Goal: Task Accomplishment & Management: Manage account settings

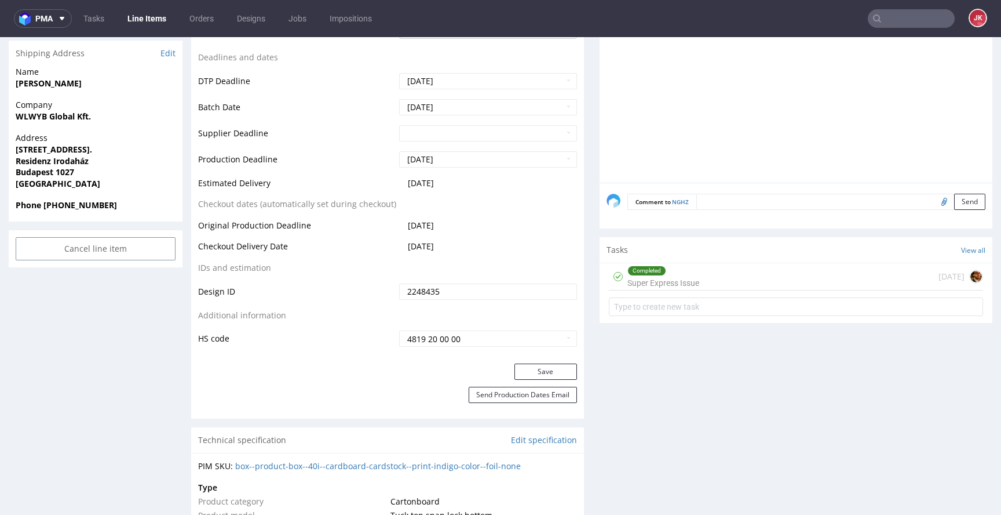
scroll to position [498, 0]
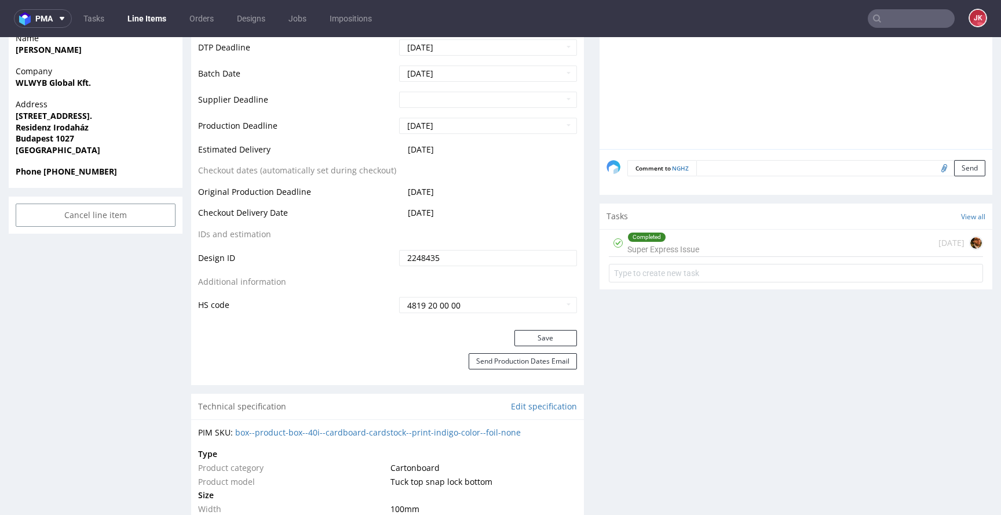
click at [652, 250] on div "Completed Super Express Issue" at bounding box center [664, 242] width 72 height 27
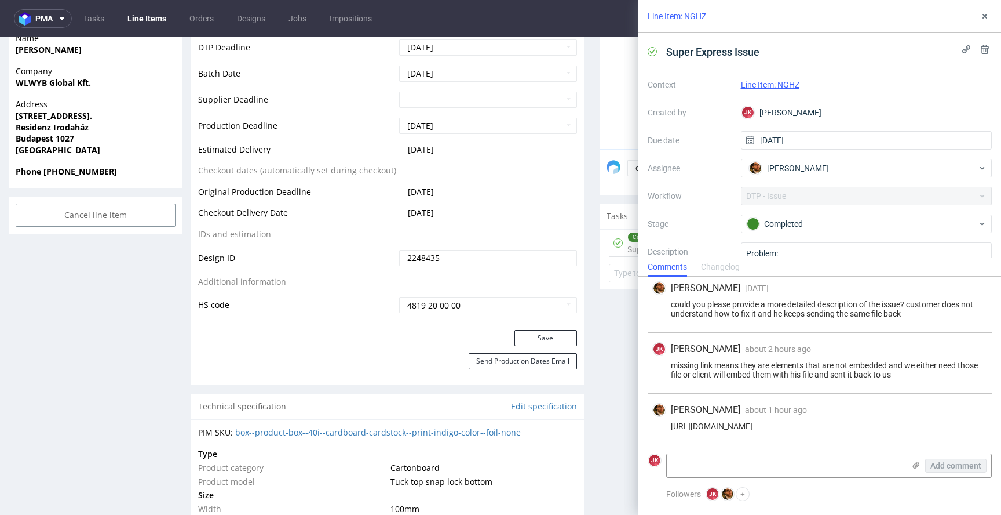
scroll to position [313, 0]
drag, startPoint x: 670, startPoint y: 426, endPoint x: 816, endPoint y: 430, distance: 146.1
click at [816, 430] on div "Matteo Corsico about 1 hour ago 25th Aug 2025, 11:24 https://we.tl/t-54TmLMoXhR" at bounding box center [820, 417] width 344 height 51
copy div "https://we.tl/t-54TmLMoXhR"
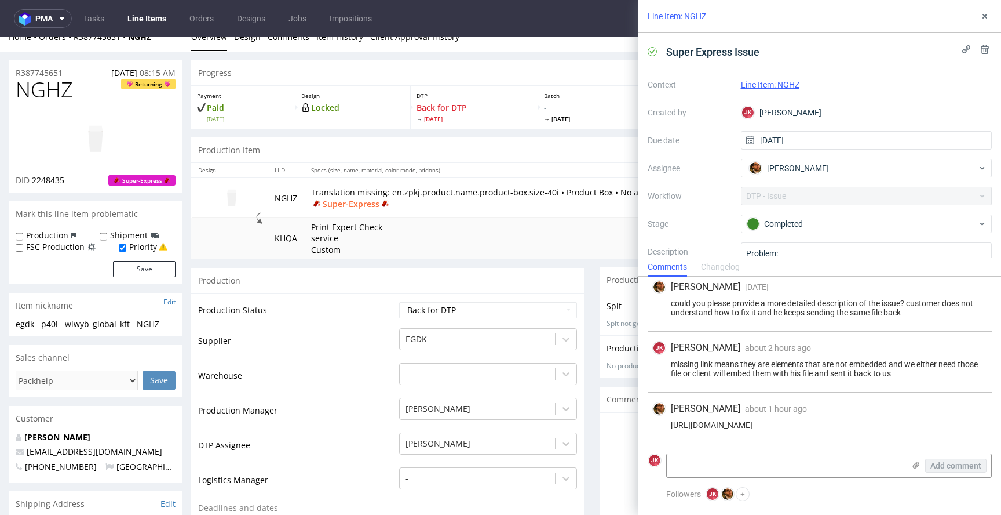
scroll to position [0, 0]
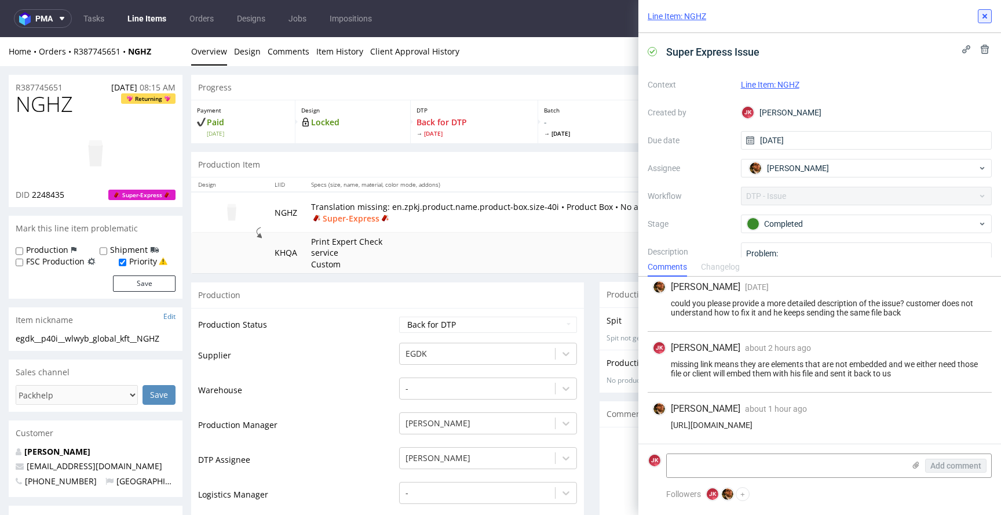
click at [986, 21] on button at bounding box center [985, 16] width 14 height 14
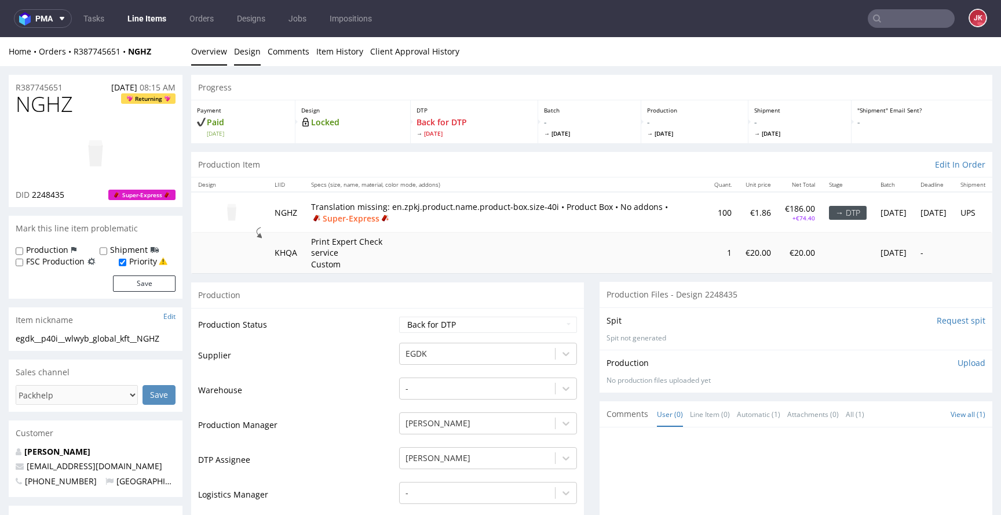
click at [238, 41] on link "Design" at bounding box center [247, 51] width 27 height 28
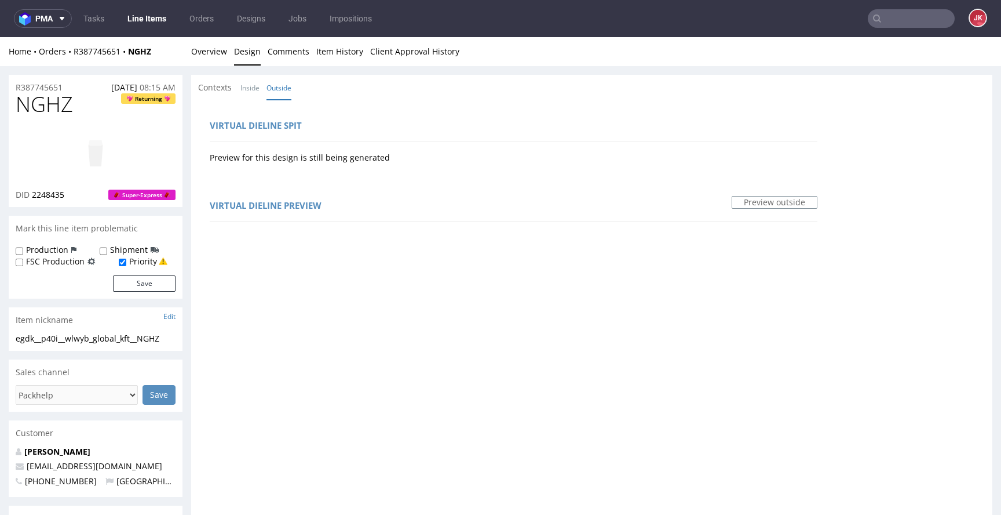
click at [220, 56] on link "Overview" at bounding box center [209, 51] width 36 height 28
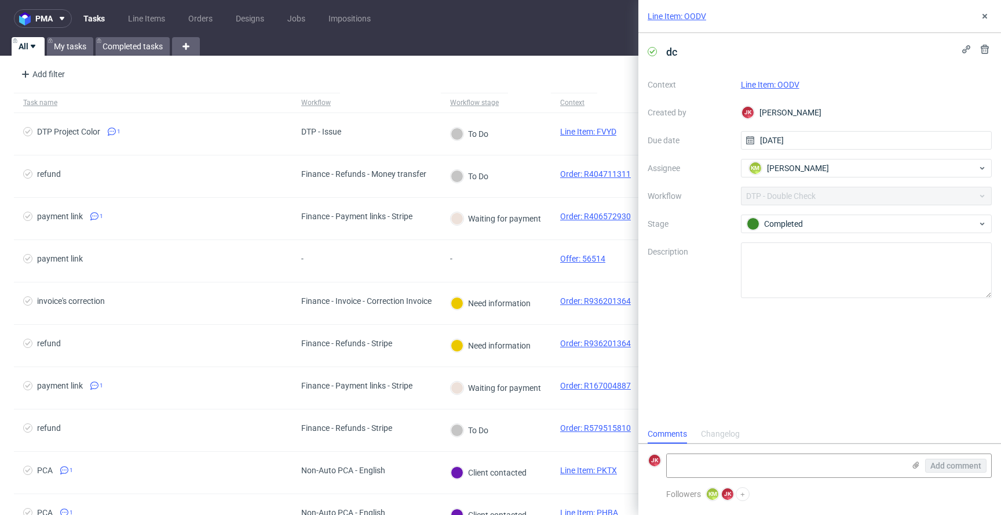
scroll to position [9, 0]
click at [767, 87] on link "Line Item: OODV" at bounding box center [770, 84] width 59 height 9
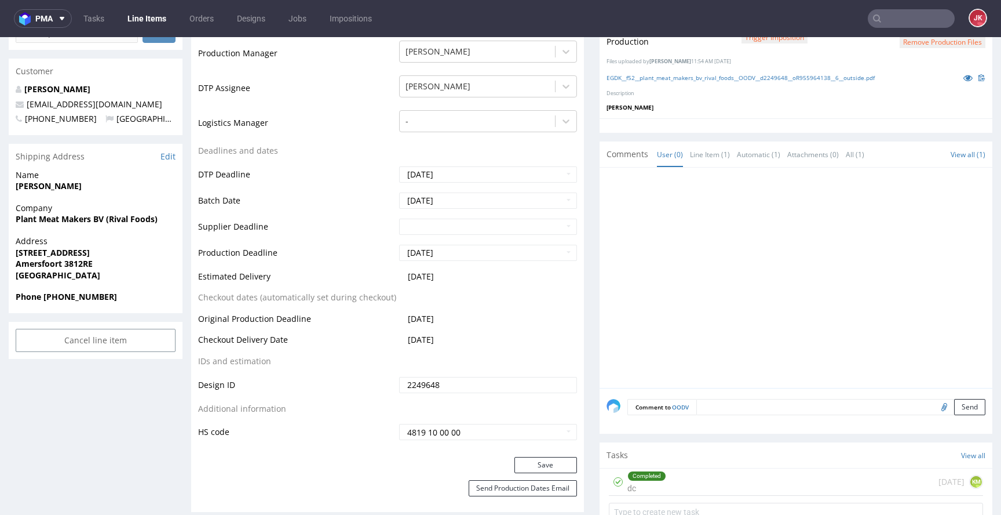
scroll to position [396, 0]
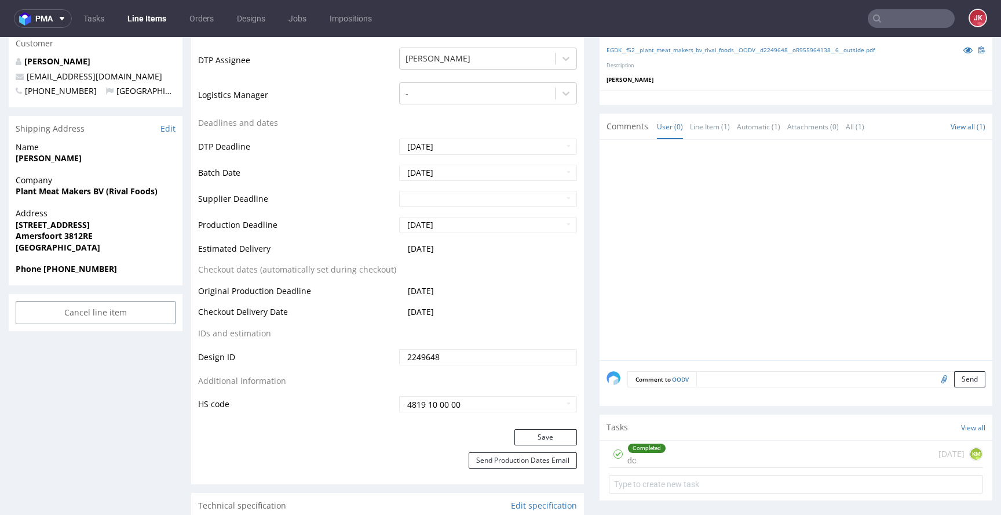
click at [651, 465] on div "Completed dc" at bounding box center [647, 453] width 39 height 27
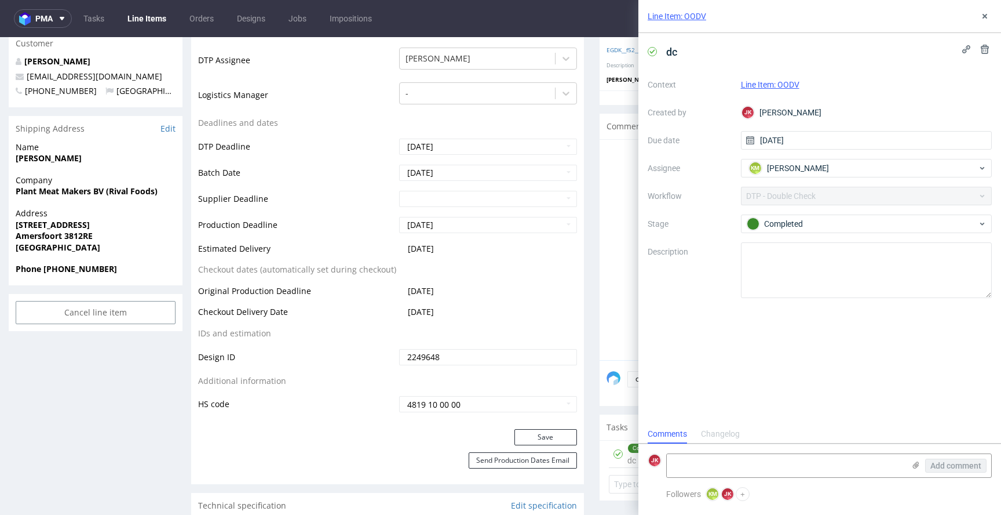
scroll to position [9, 0]
click at [983, 17] on use at bounding box center [985, 16] width 5 height 5
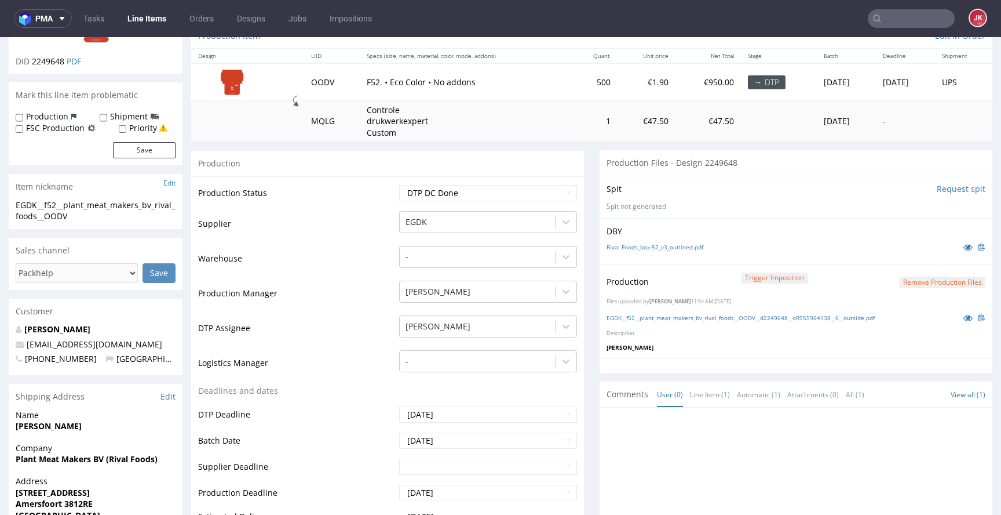
scroll to position [115, 0]
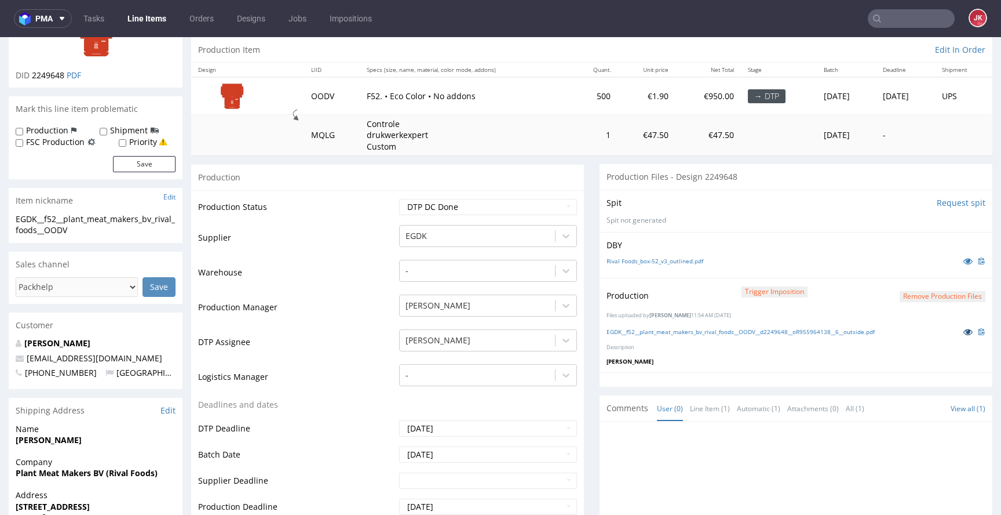
click at [964, 335] on icon at bounding box center [968, 331] width 9 height 8
click at [509, 215] on td "Waiting for Artwork Waiting for Diecut Waiting for Mockup Waiting for DTP Waiti…" at bounding box center [486, 211] width 181 height 26
click at [509, 208] on select "Waiting for Artwork Waiting for Diecut Waiting for Mockup Waiting for DTP Waiti…" at bounding box center [488, 207] width 178 height 16
select select "dtp_production_ready"
click at [399, 199] on select "Waiting for Artwork Waiting for Diecut Waiting for Mockup Waiting for DTP Waiti…" at bounding box center [488, 207] width 178 height 16
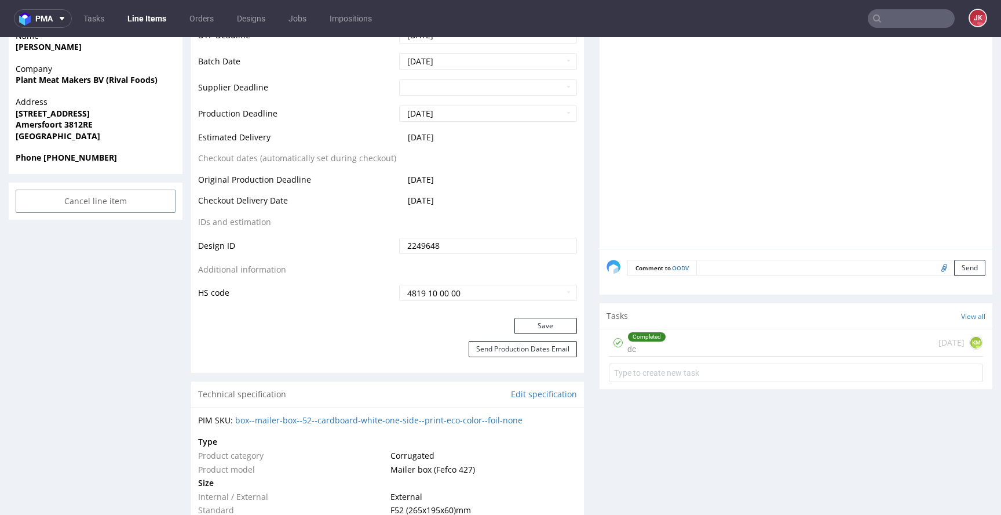
scroll to position [513, 0]
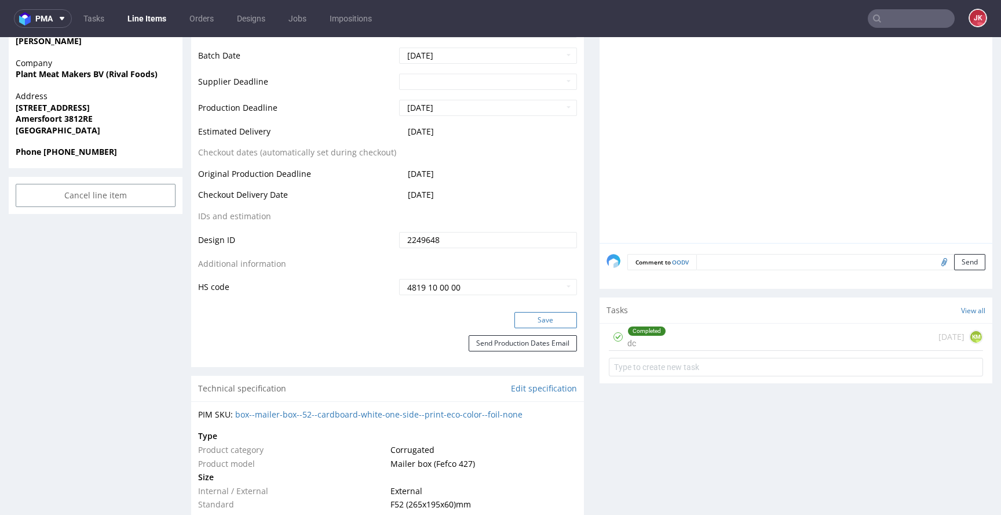
click at [527, 318] on button "Save" at bounding box center [546, 320] width 63 height 16
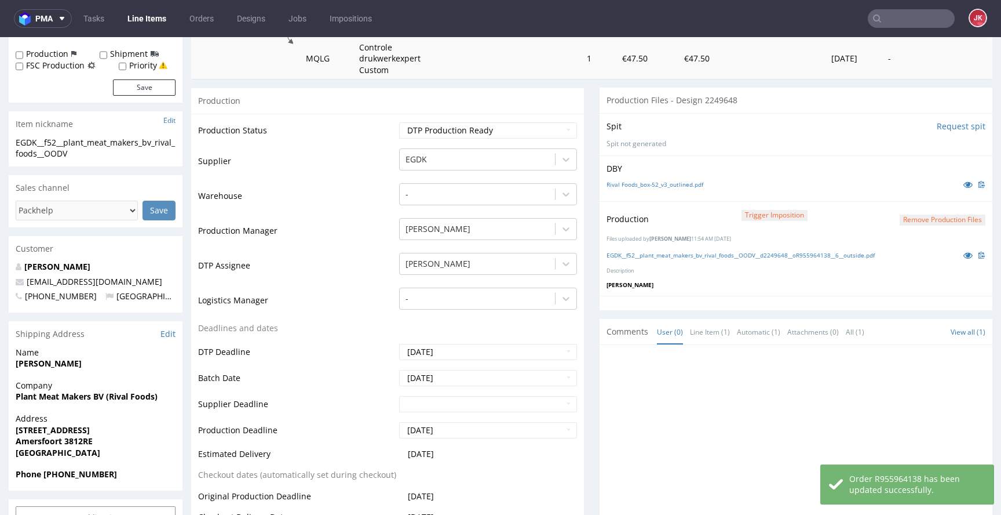
scroll to position [0, 0]
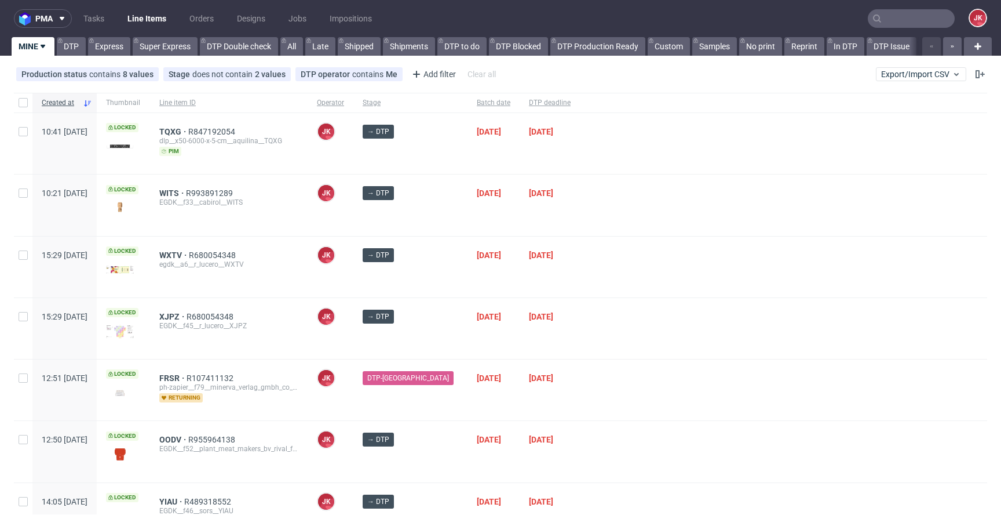
click at [631, 264] on div at bounding box center [783, 266] width 407 height 61
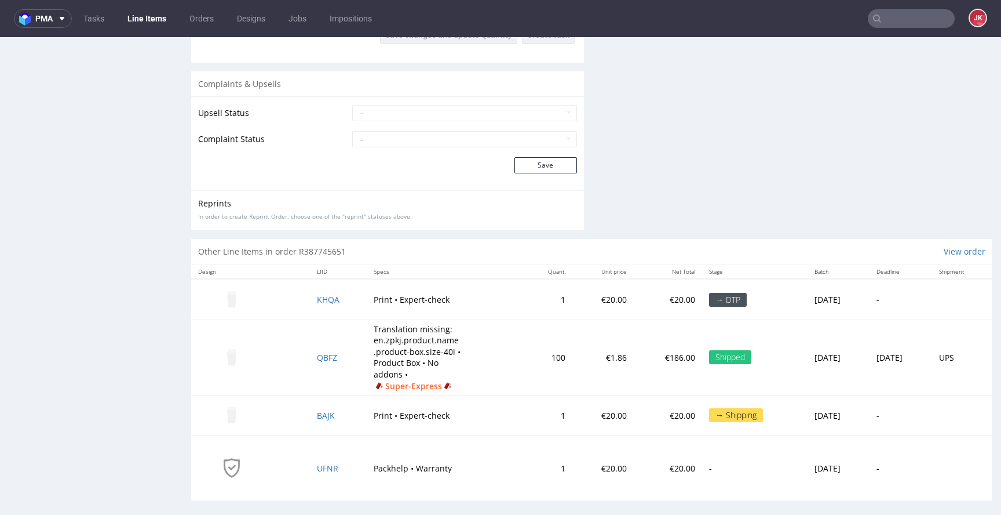
scroll to position [1559, 0]
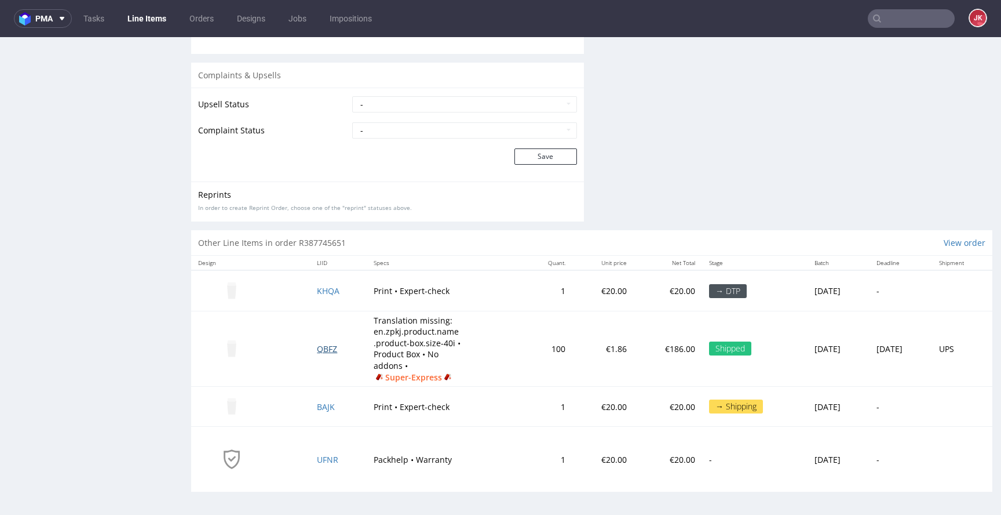
click at [317, 352] on span "QBFZ" at bounding box center [327, 348] width 20 height 11
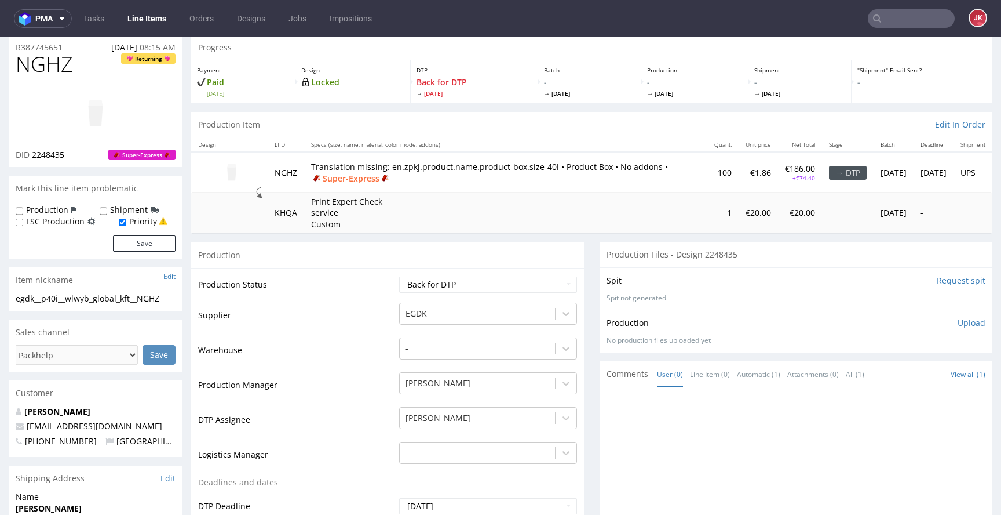
scroll to position [0, 0]
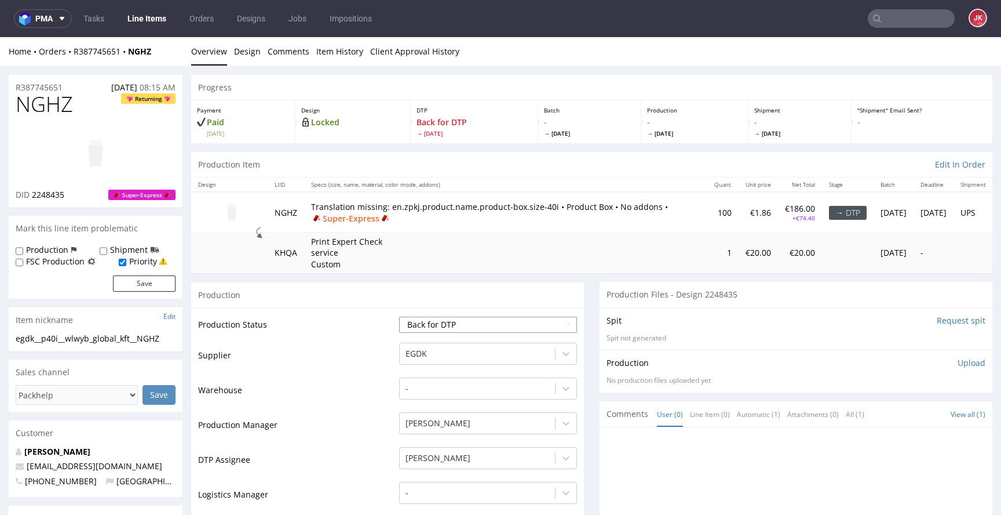
click at [490, 326] on select "Waiting for Artwork Waiting for Diecut Waiting for Mockup Waiting for DTP Waiti…" at bounding box center [488, 324] width 178 height 16
select select "dtp_in_process"
click at [399, 316] on select "Waiting for Artwork Waiting for Diecut Waiting for Mockup Waiting for DTP Waiti…" at bounding box center [488, 324] width 178 height 16
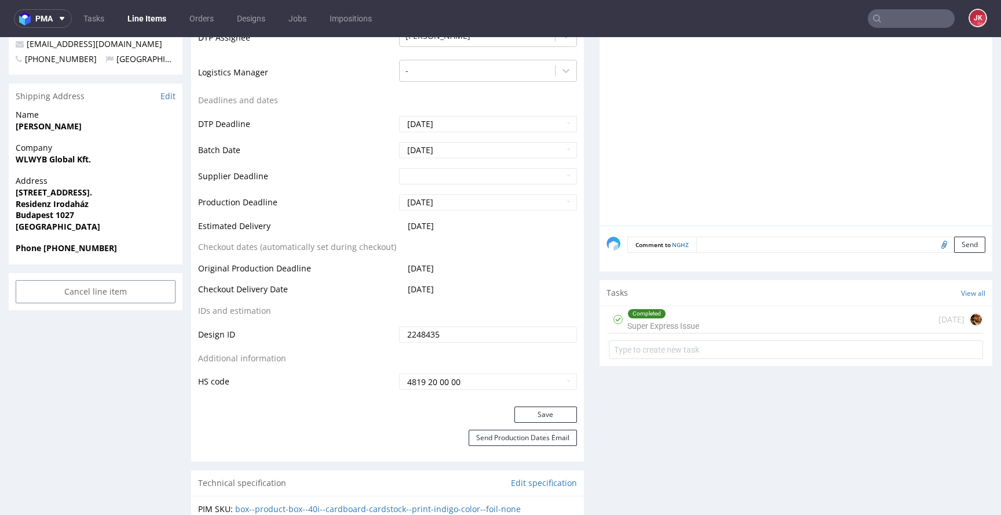
scroll to position [432, 0]
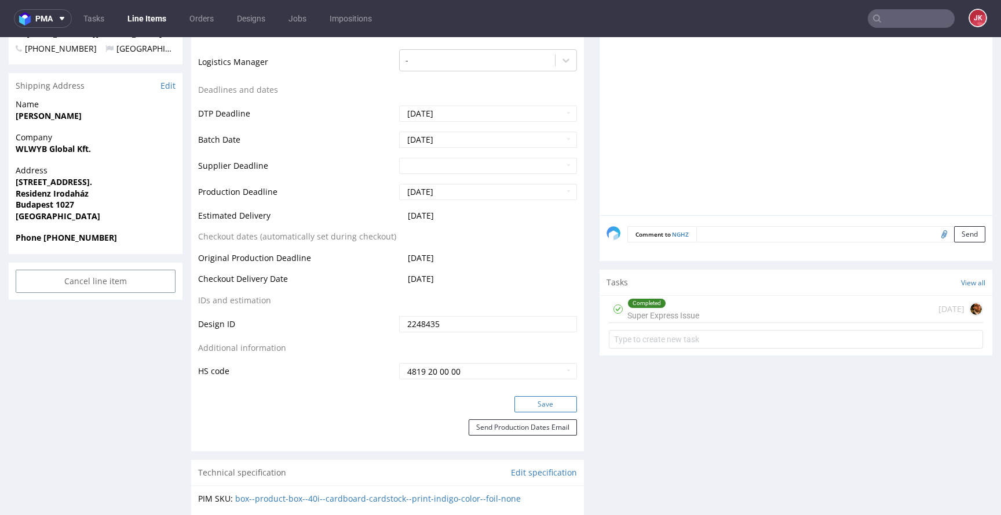
click at [533, 407] on button "Save" at bounding box center [546, 404] width 63 height 16
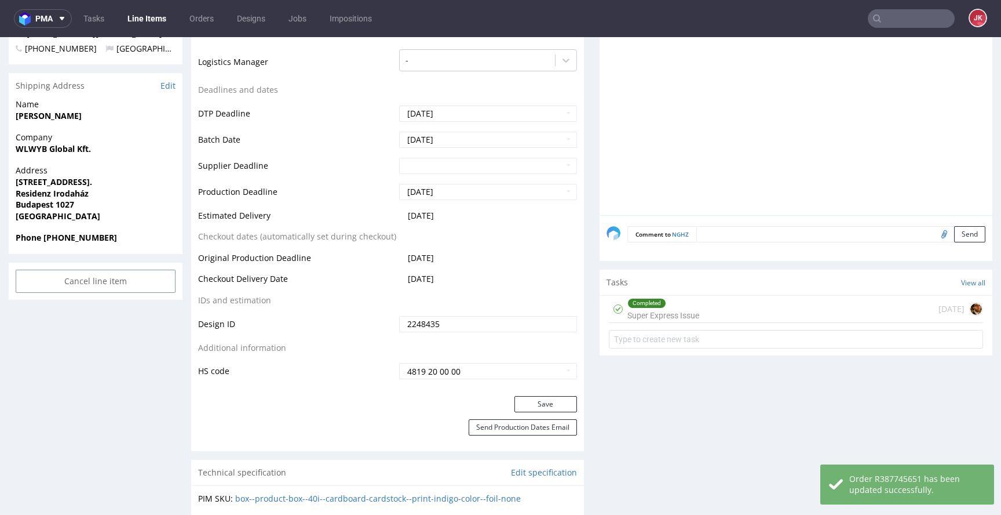
scroll to position [0, 0]
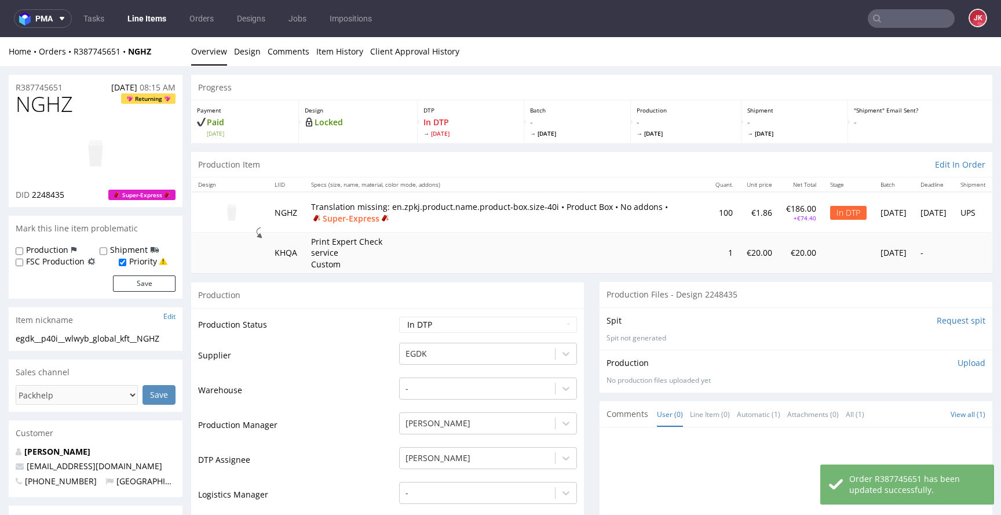
click at [378, 377] on td "Warehouse" at bounding box center [297, 393] width 198 height 35
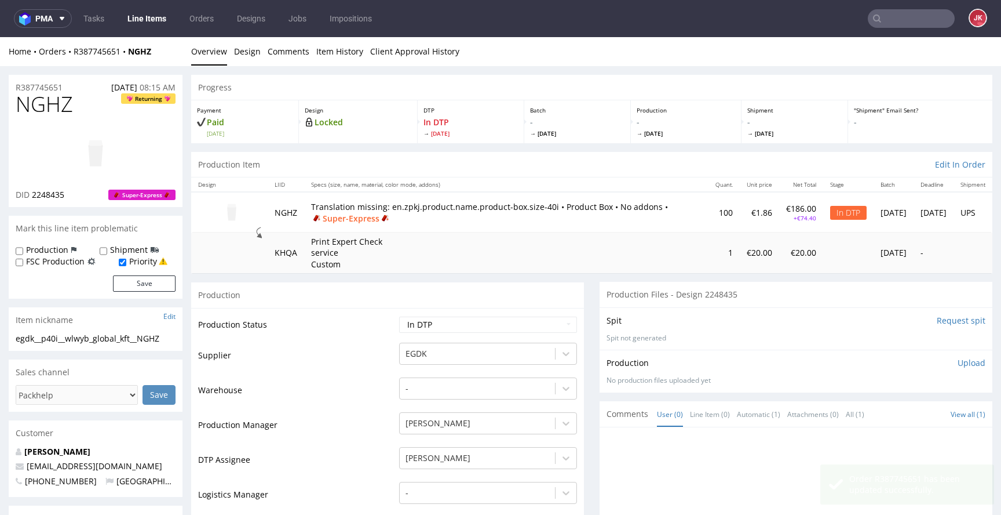
click at [50, 101] on span "NGHZ" at bounding box center [44, 104] width 57 height 23
copy span "NGHZ"
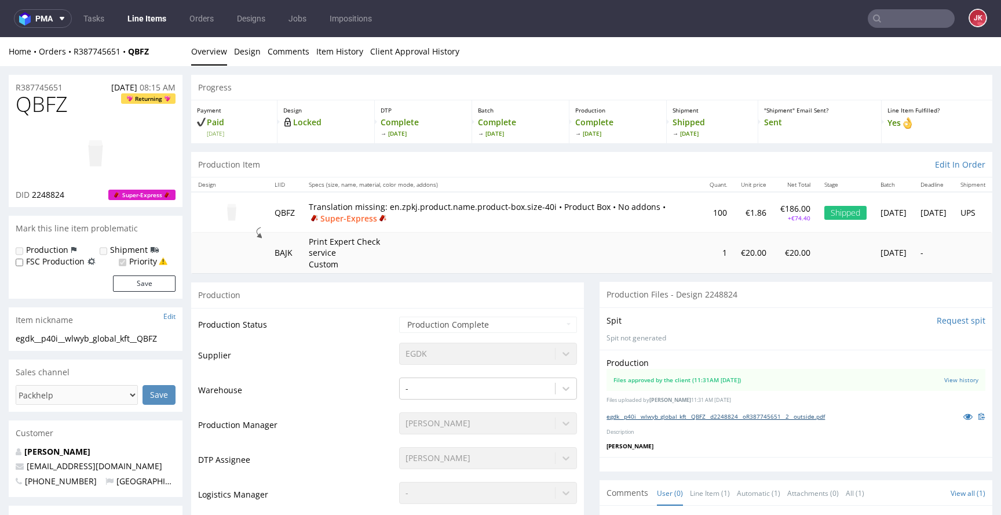
click at [673, 414] on link "egdk__p40i__wlwyb_global_kft__QBFZ__d2248824__oR387745651__2__outside.pdf" at bounding box center [716, 416] width 218 height 8
